Goal: Transaction & Acquisition: Purchase product/service

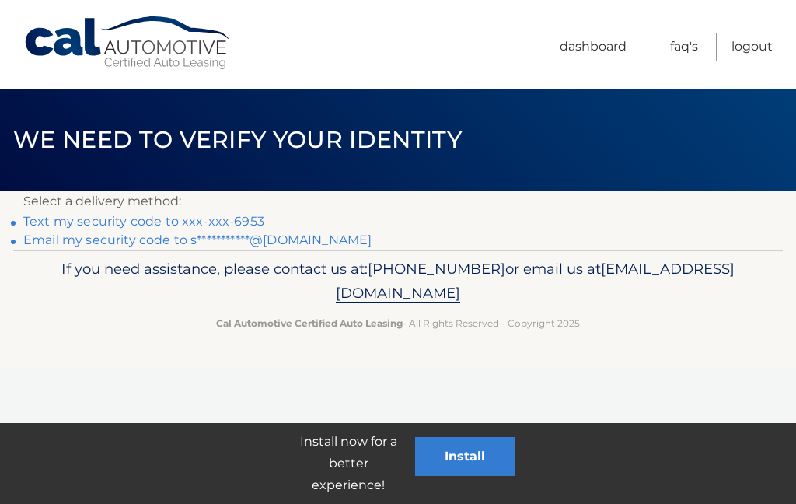
click at [81, 220] on link "Text my security code to xxx-xxx-6953" at bounding box center [143, 221] width 241 height 15
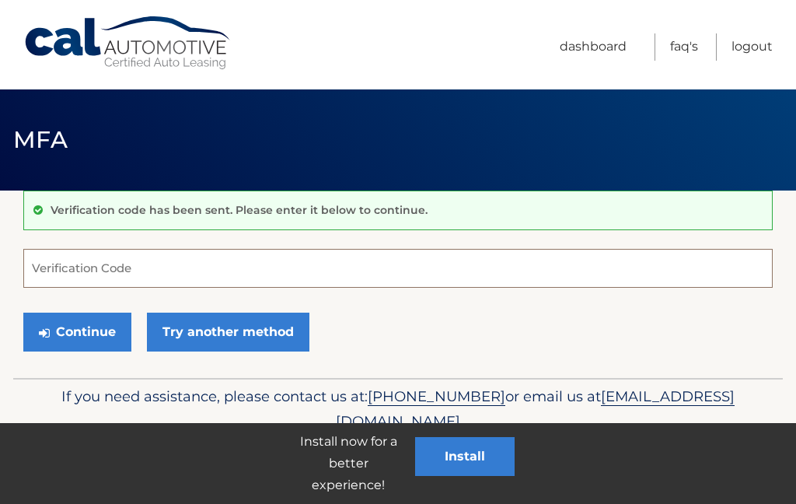
click at [39, 264] on input "Verification Code" at bounding box center [398, 268] width 750 height 39
type input "165728"
click at [82, 337] on button "Continue" at bounding box center [77, 332] width 108 height 39
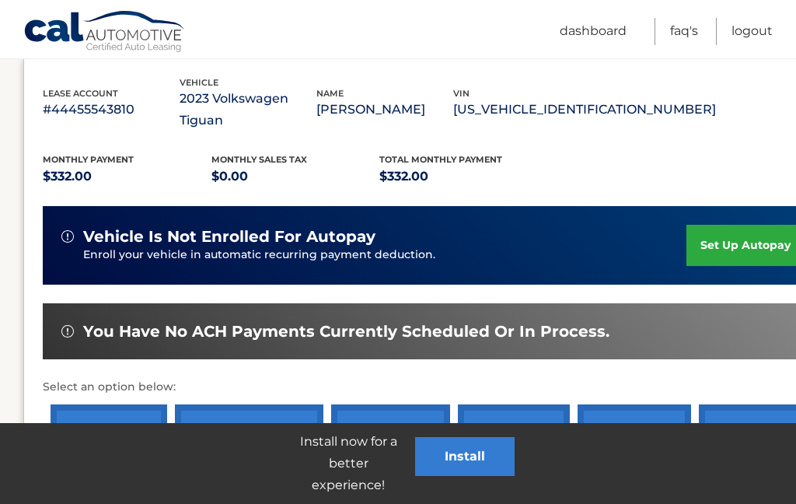
scroll to position [372, 0]
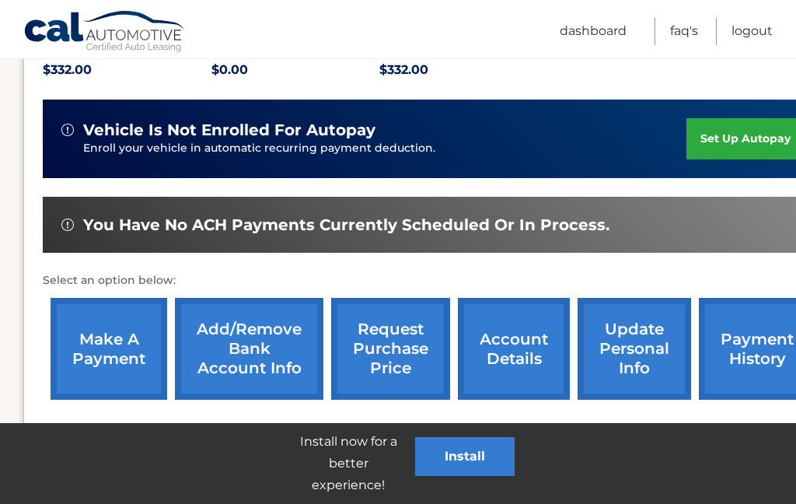
click at [93, 336] on link "make a payment" at bounding box center [109, 349] width 117 height 102
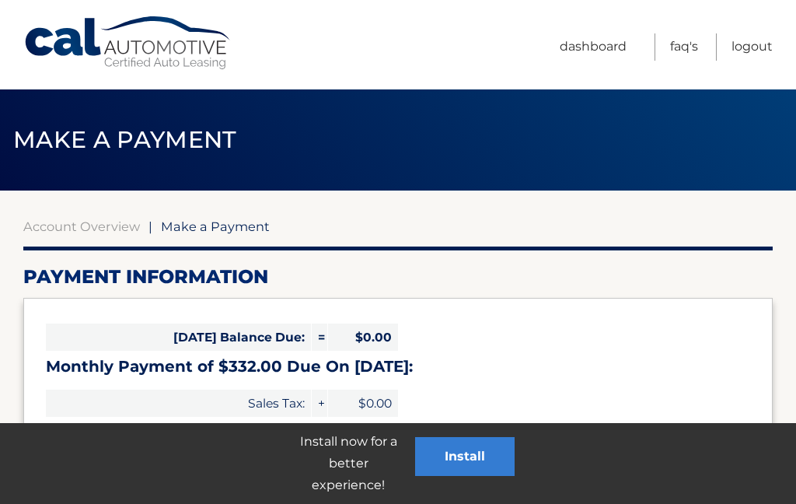
select select "YjJhOGEwOWMtODY3Mi00ZjQwLWI3NDctZjFlYjQ0YmJkNzAw"
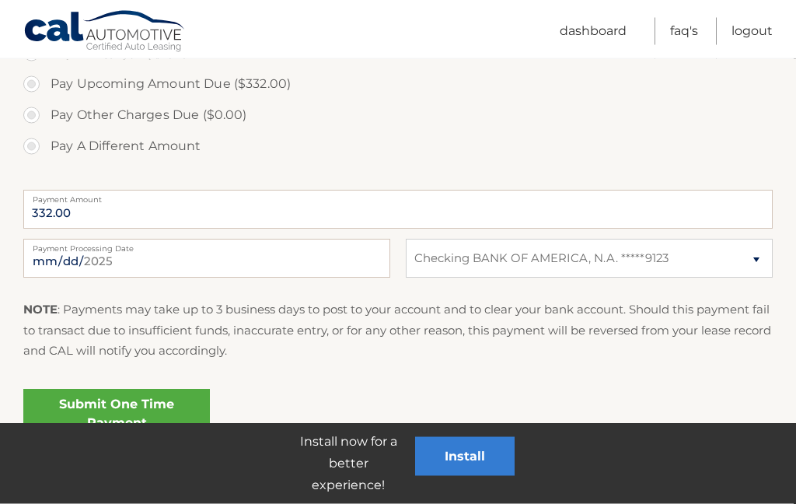
scroll to position [533, 0]
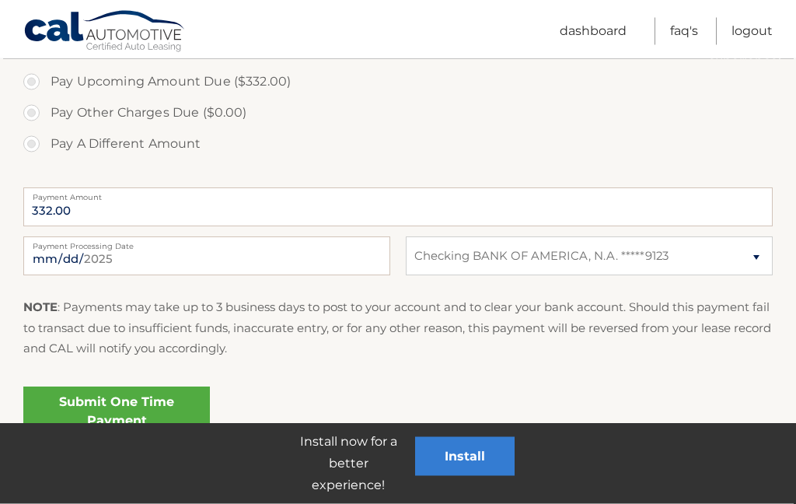
click at [142, 413] on link "Submit One Time Payment" at bounding box center [116, 412] width 187 height 50
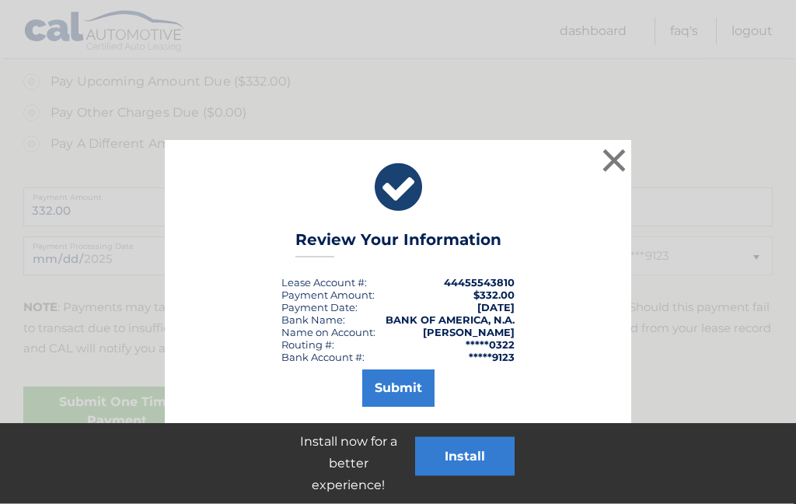
scroll to position [534, 0]
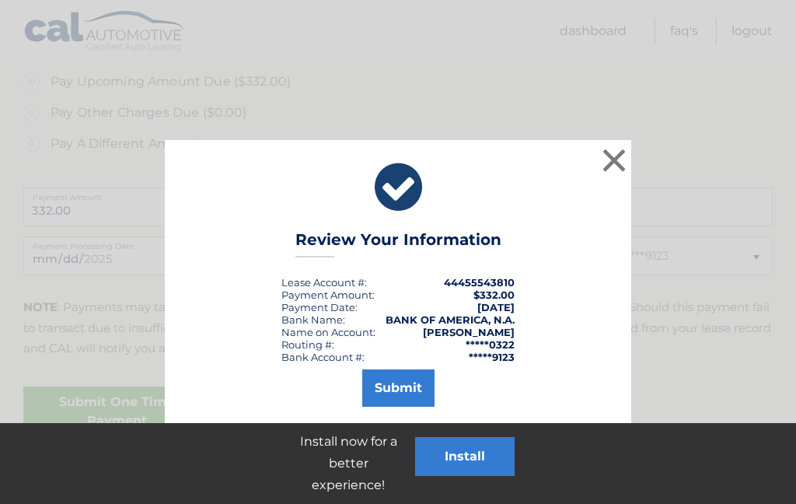
click at [404, 387] on button "Submit" at bounding box center [398, 387] width 72 height 37
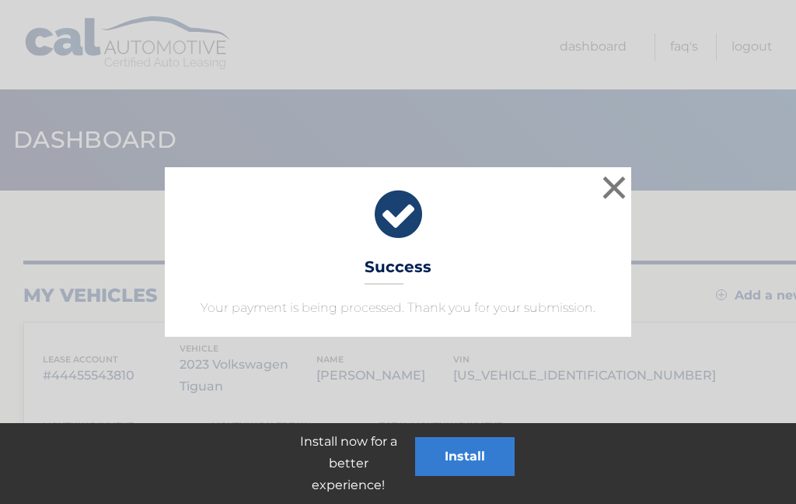
click at [614, 195] on button "×" at bounding box center [614, 187] width 31 height 31
